Goal: Information Seeking & Learning: Learn about a topic

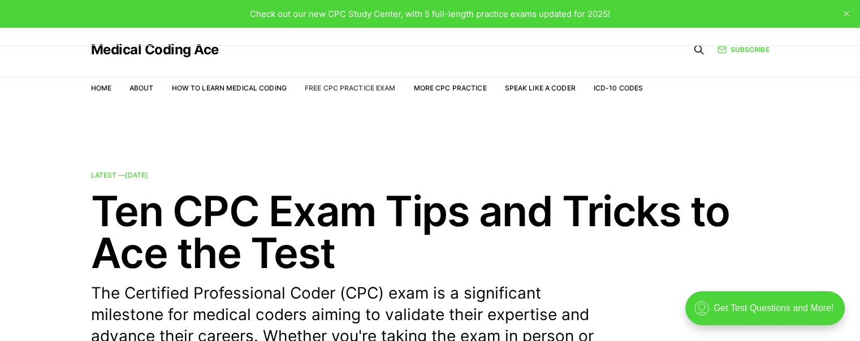
click at [364, 88] on link "Free CPC Practice Exam" at bounding box center [350, 88] width 91 height 8
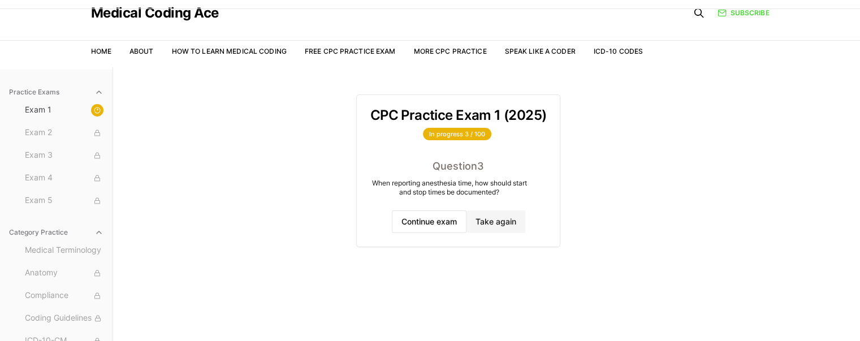
scroll to position [57, 0]
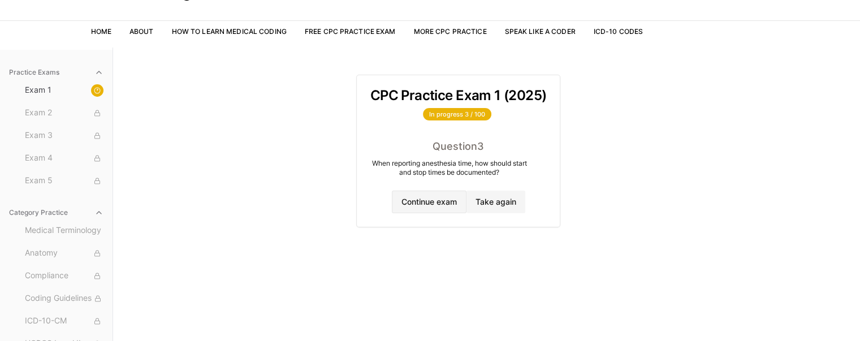
click at [422, 200] on button "Continue exam" at bounding box center [429, 202] width 75 height 23
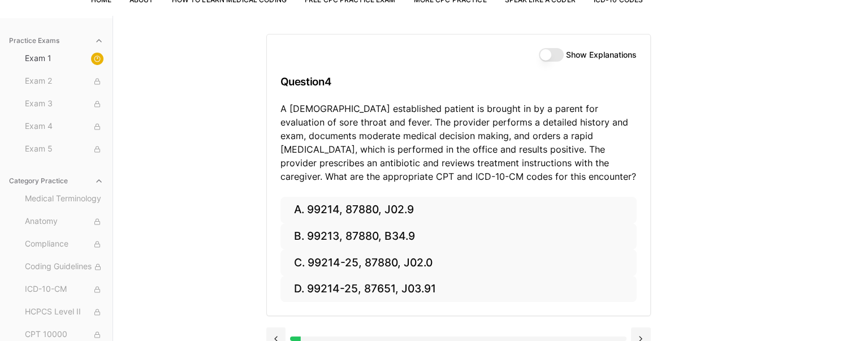
scroll to position [105, 0]
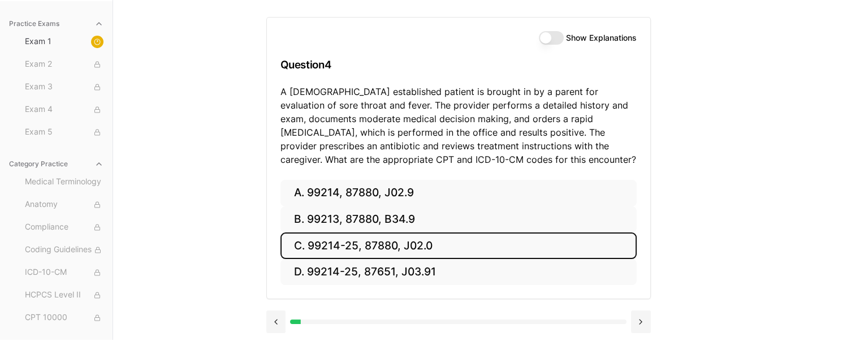
click at [412, 248] on button "C. 99214-25, 87880, J02.0" at bounding box center [458, 245] width 356 height 27
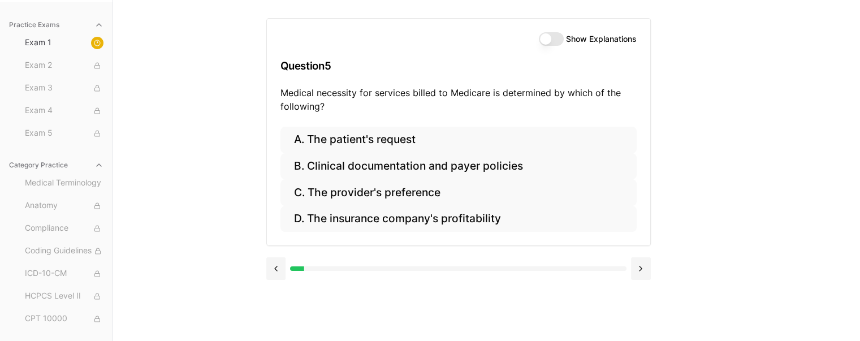
scroll to position [104, 0]
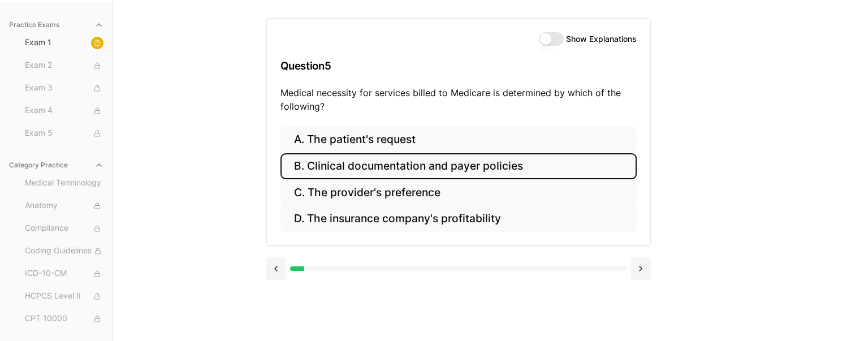
click at [430, 165] on button "B. Clinical documentation and payer policies" at bounding box center [458, 166] width 356 height 27
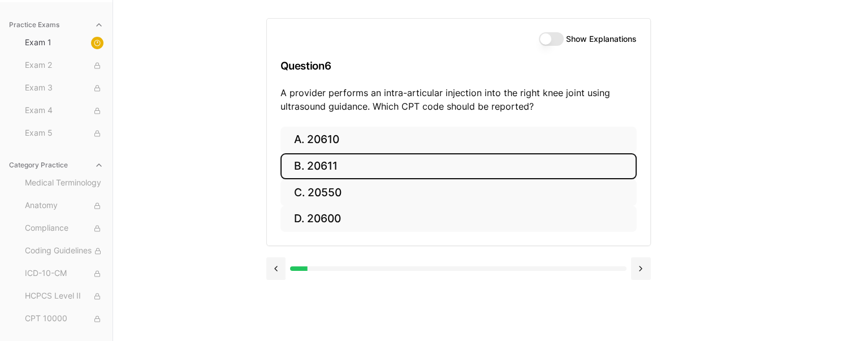
click at [355, 165] on button "B. 20611" at bounding box center [458, 166] width 356 height 27
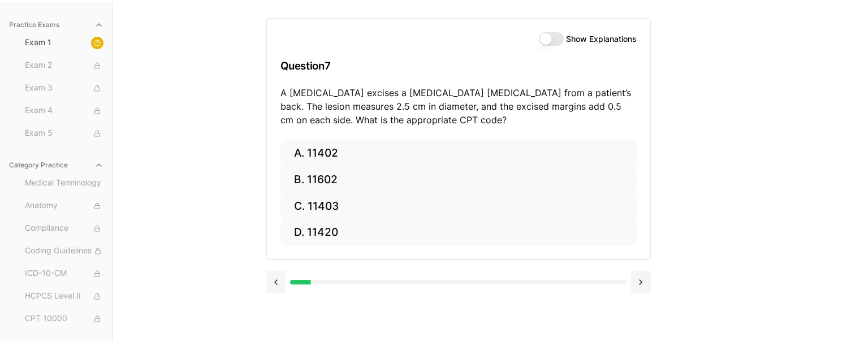
click at [638, 267] on div at bounding box center [458, 281] width 385 height 43
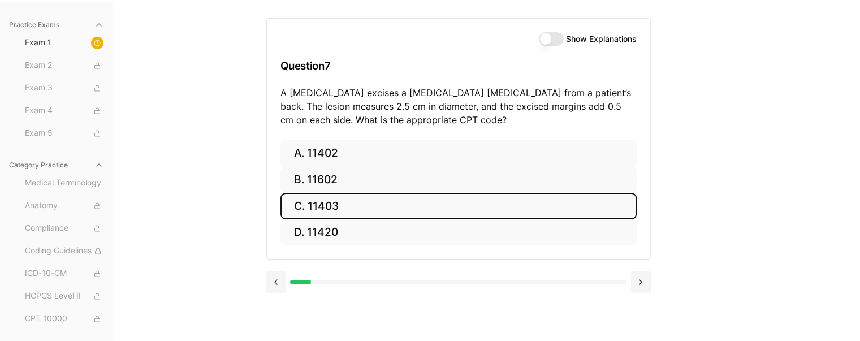
click at [350, 205] on button "C. 11403" at bounding box center [458, 206] width 356 height 27
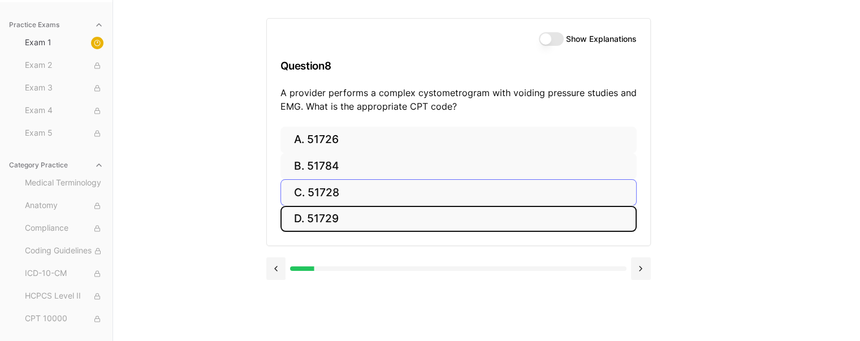
drag, startPoint x: 323, startPoint y: 205, endPoint x: 322, endPoint y: 216, distance: 11.4
click at [323, 208] on button "D. 51729" at bounding box center [458, 219] width 356 height 27
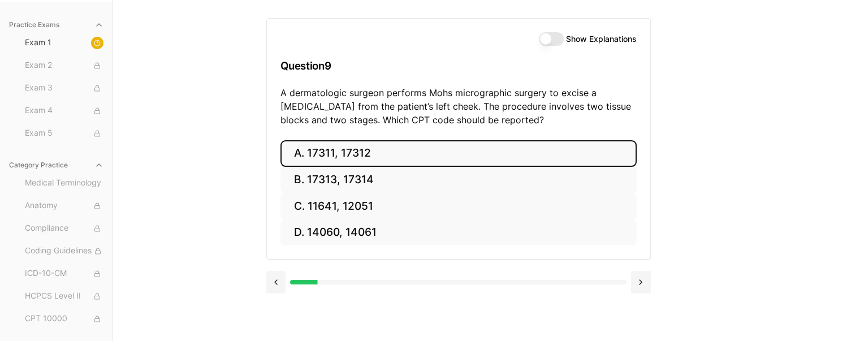
click at [347, 149] on button "A. 17311, 17312" at bounding box center [458, 153] width 356 height 27
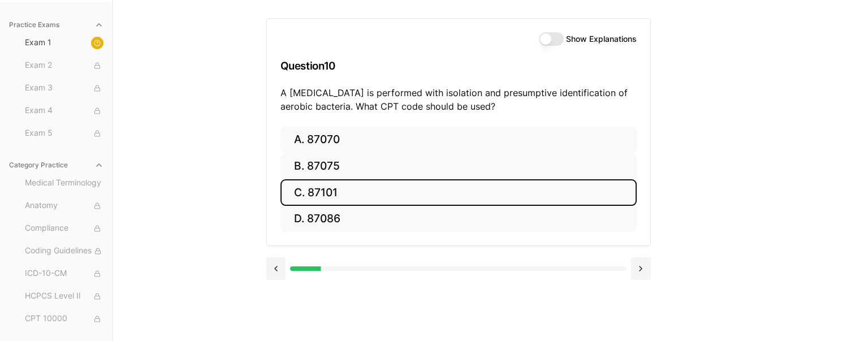
click at [353, 193] on button "C. 87101" at bounding box center [458, 192] width 356 height 27
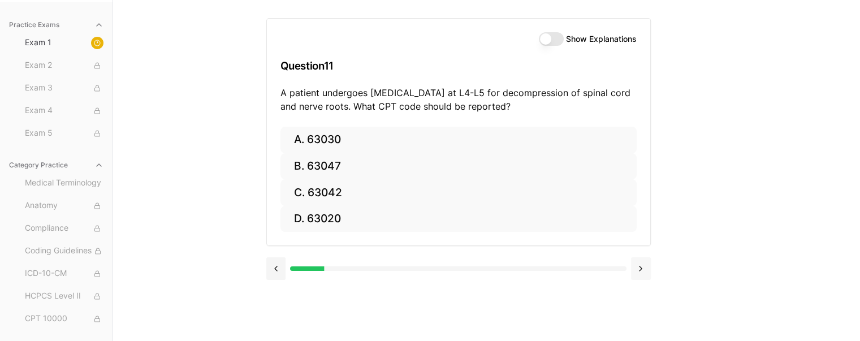
click at [642, 269] on button at bounding box center [641, 268] width 20 height 23
